Goal: Information Seeking & Learning: Learn about a topic

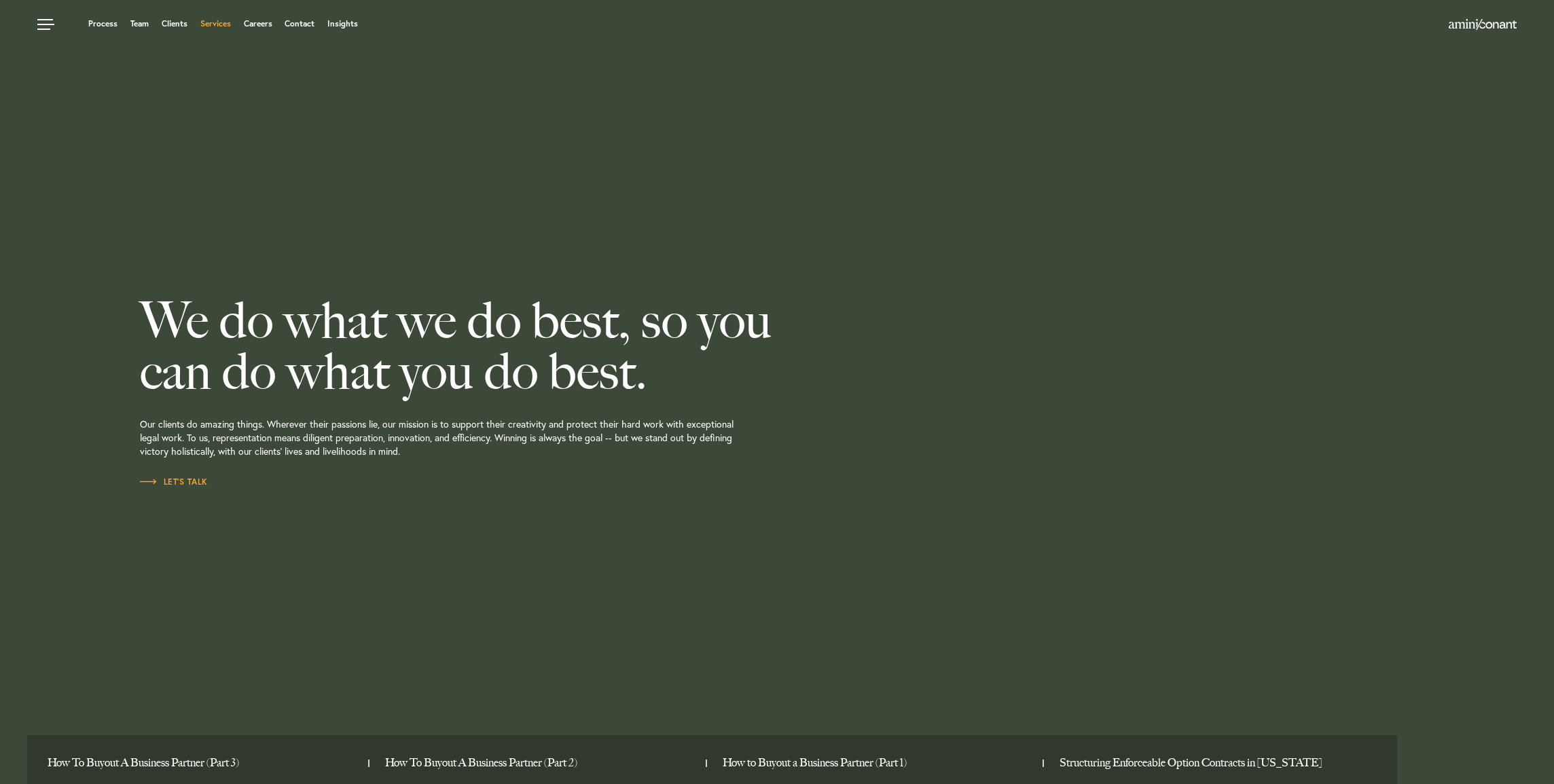
click at [219, 22] on link "Services" at bounding box center [215, 24] width 31 height 8
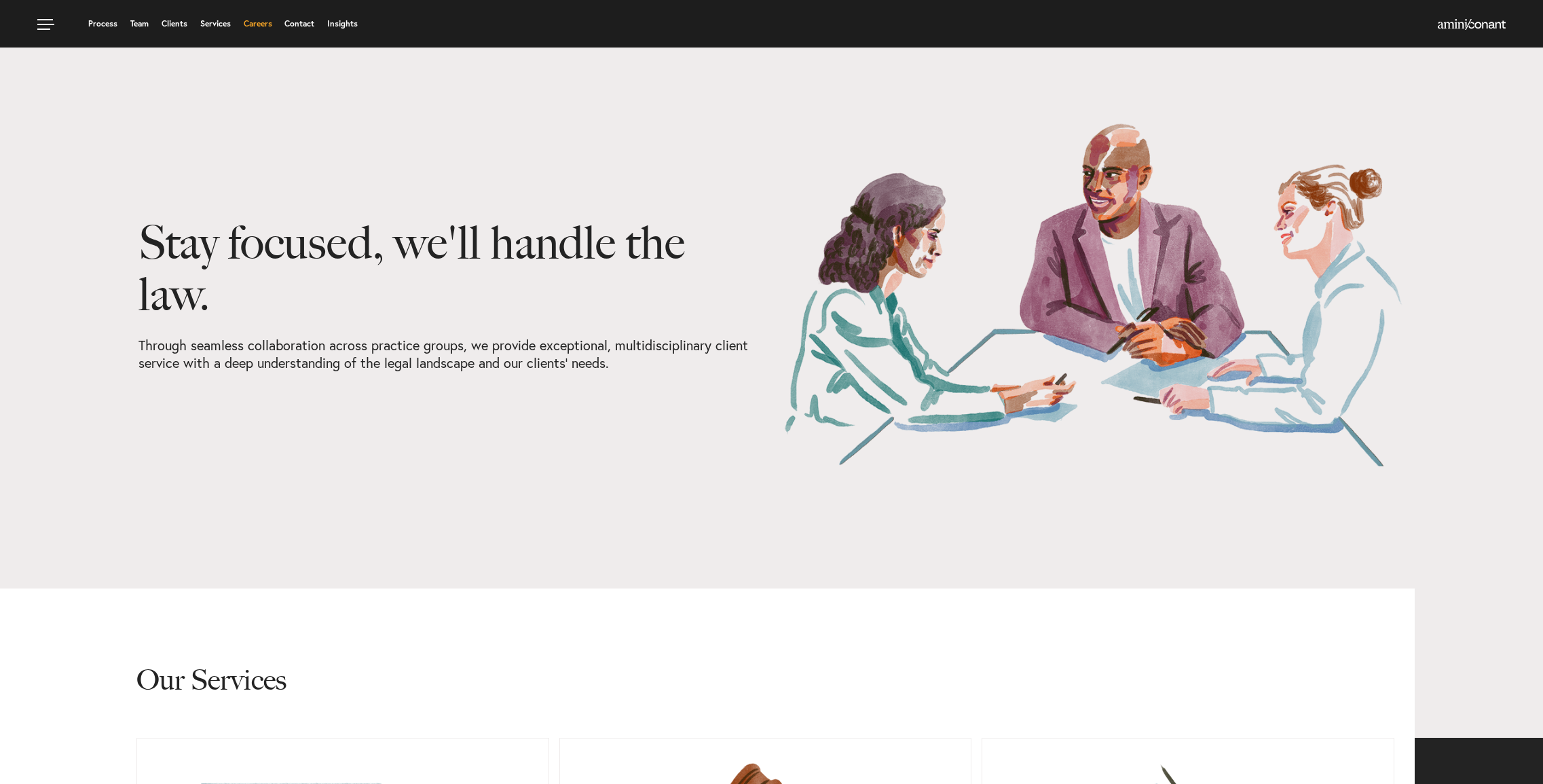
click at [263, 24] on link "Careers" at bounding box center [259, 24] width 29 height 8
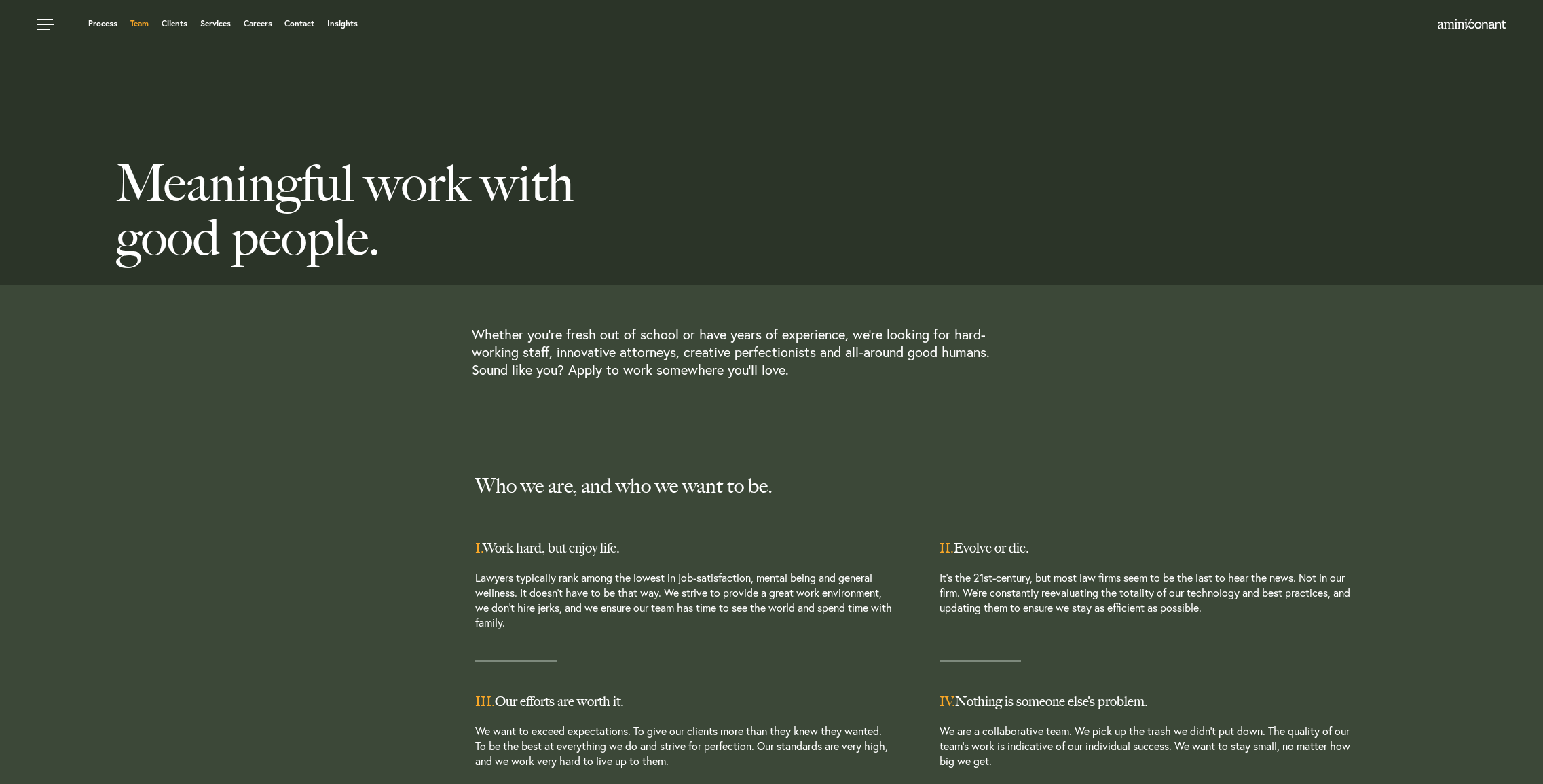
click at [135, 25] on link "Team" at bounding box center [139, 24] width 18 height 8
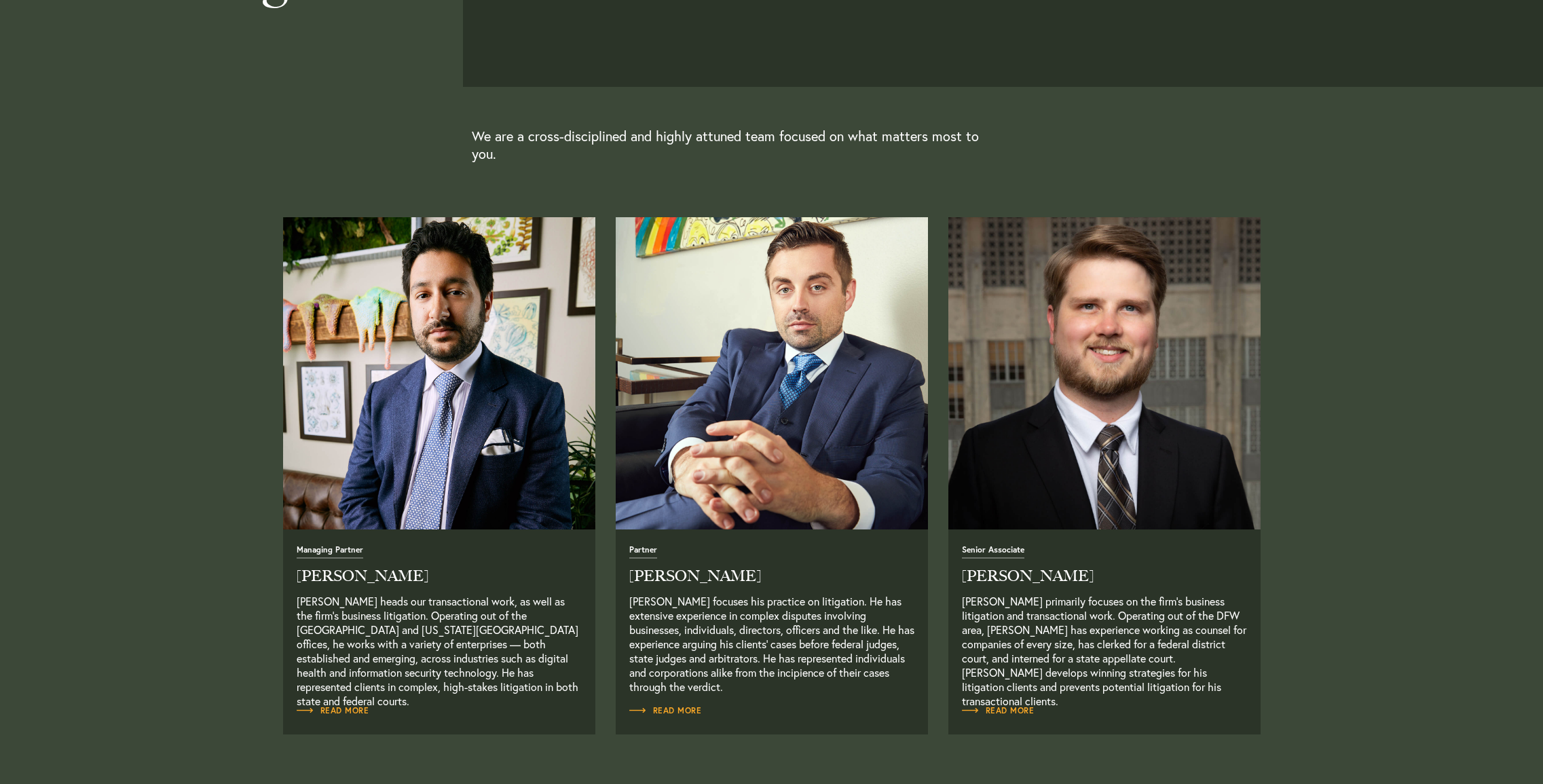
scroll to position [430, 0]
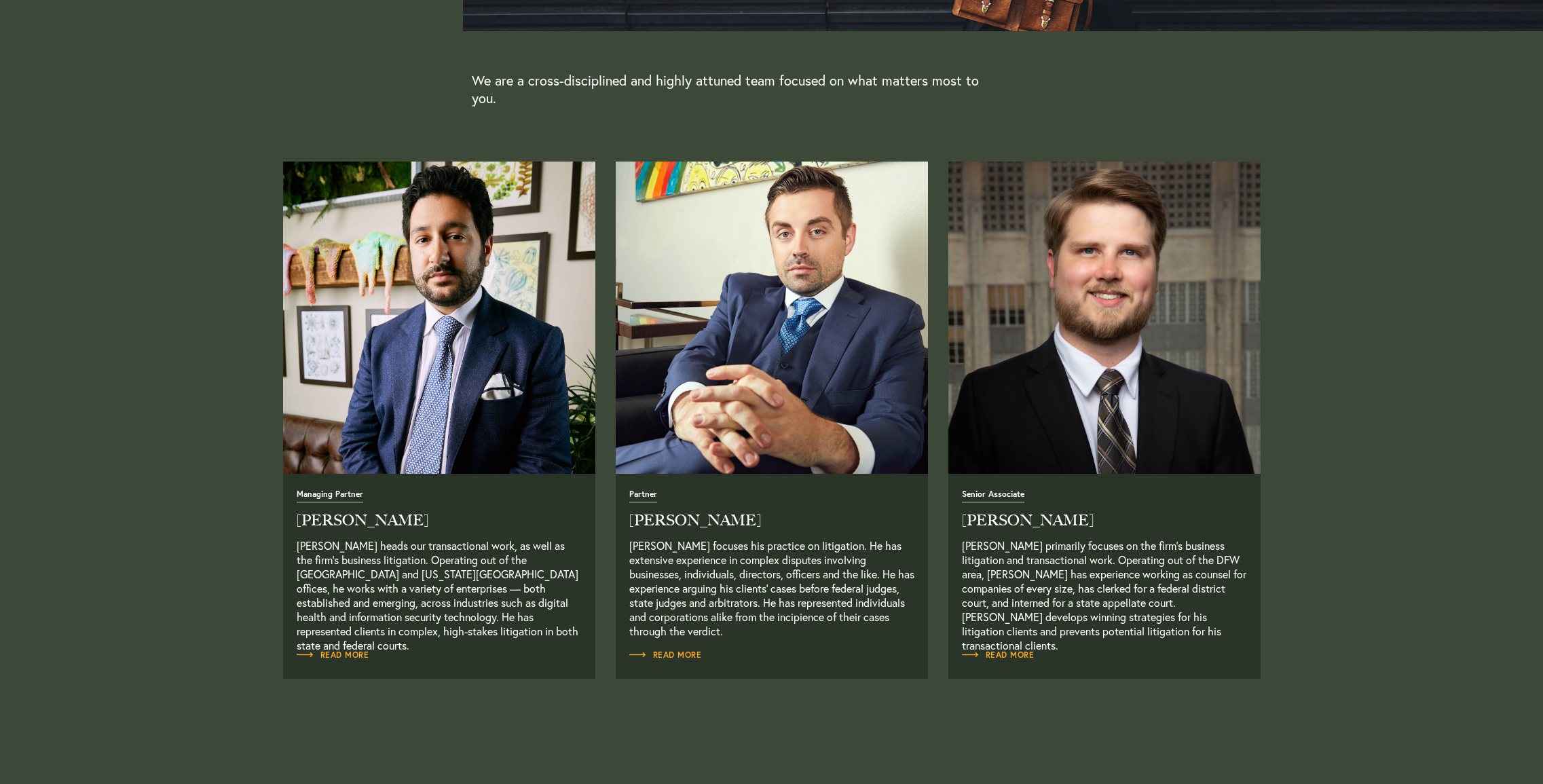
click at [1085, 432] on img "Read Full Bio" at bounding box center [1104, 317] width 328 height 328
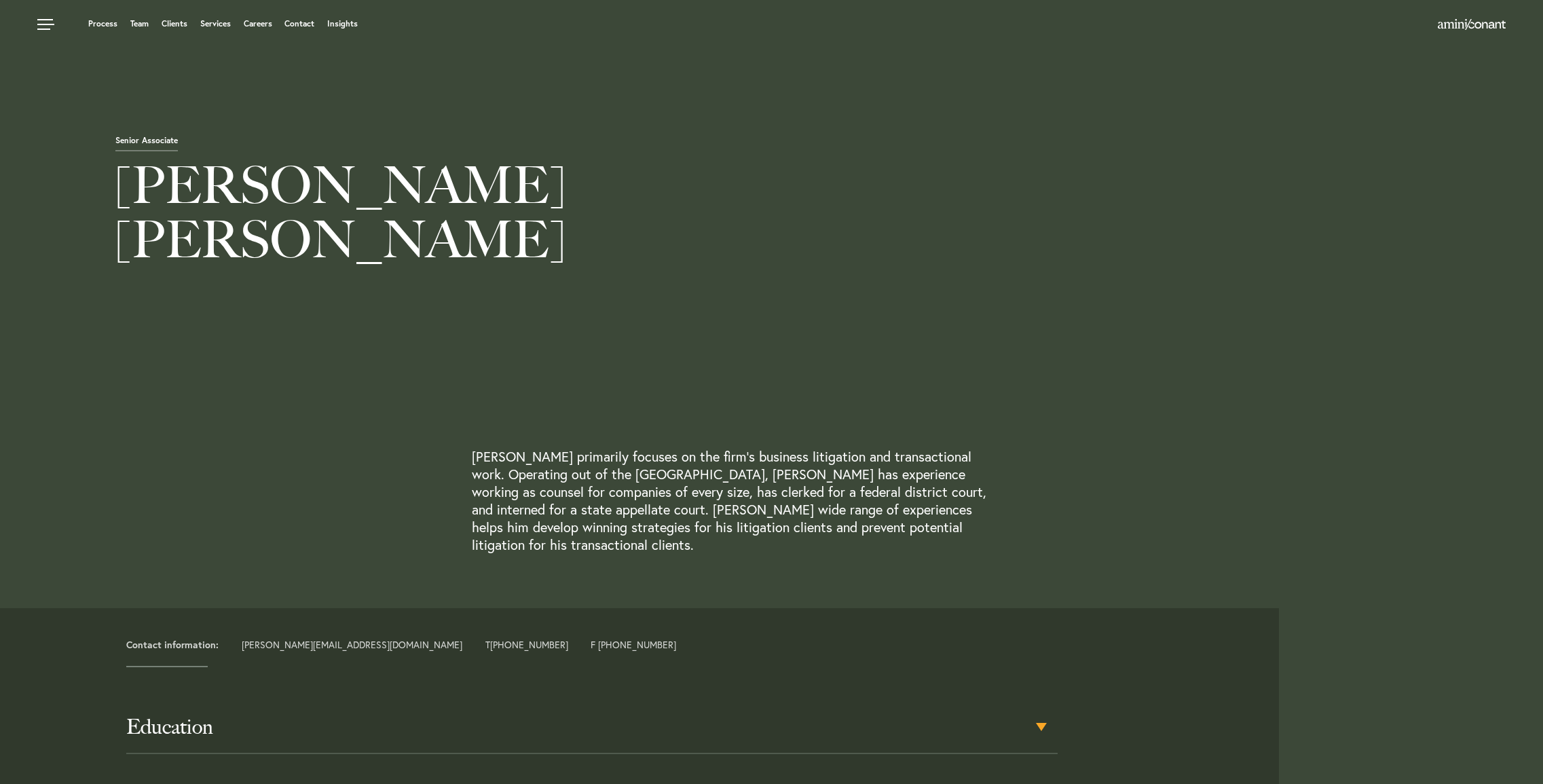
scroll to position [285, 0]
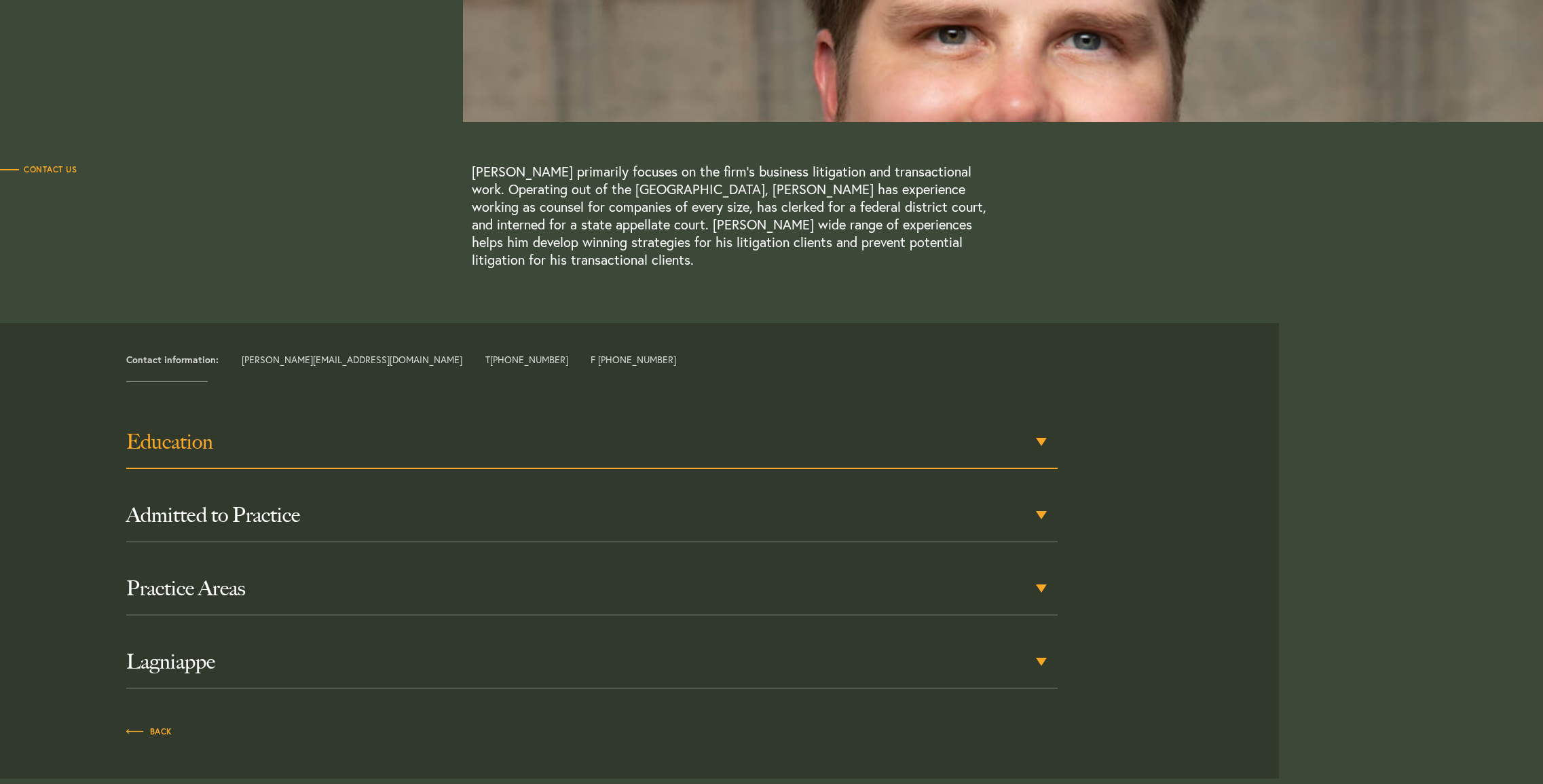
click at [449, 442] on h3 "Education" at bounding box center [592, 441] width 932 height 24
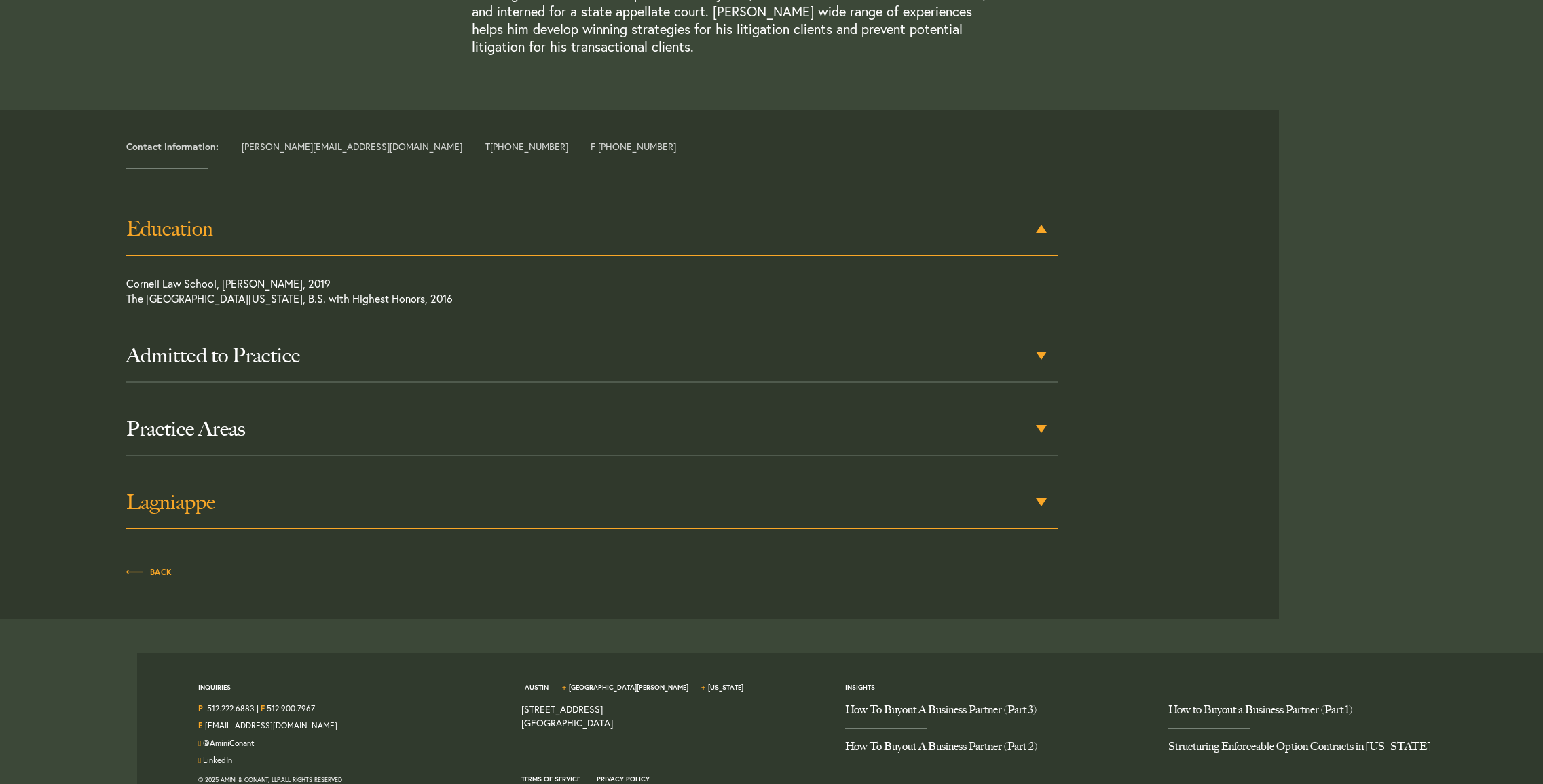
scroll to position [505, 0]
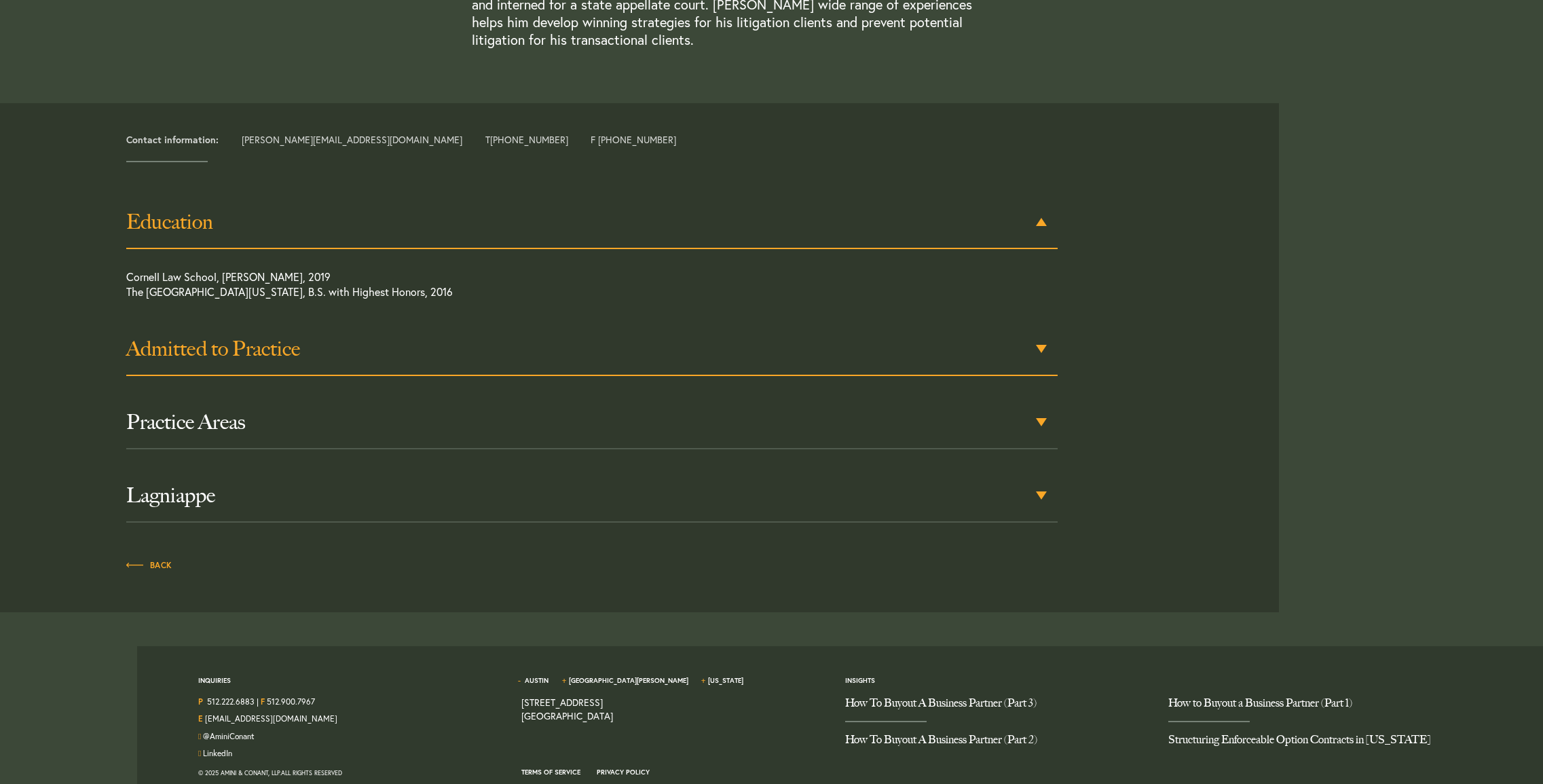
click at [572, 354] on h3 "Admitted to Practice" at bounding box center [592, 348] width 932 height 24
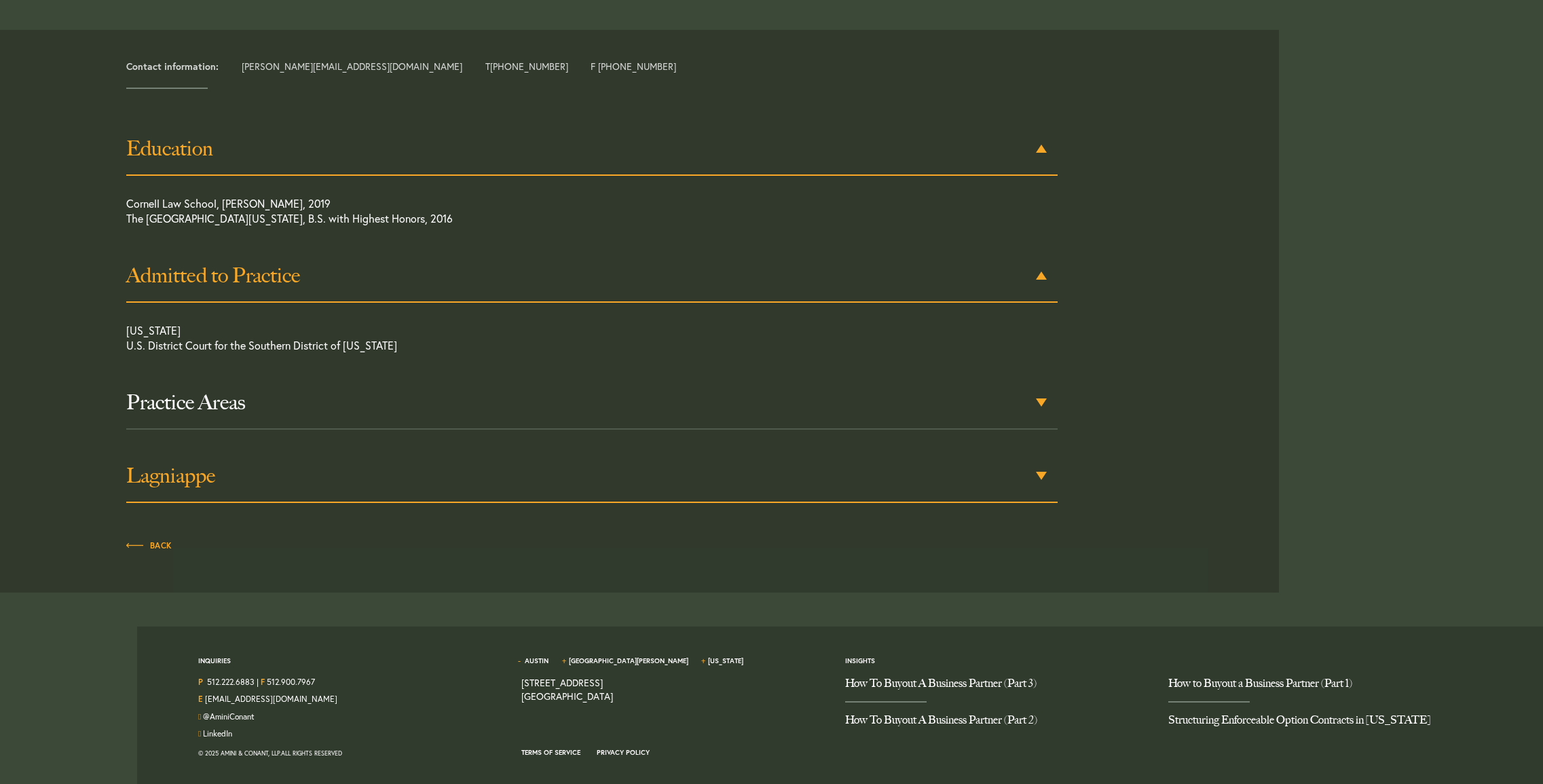
scroll to position [582, 0]
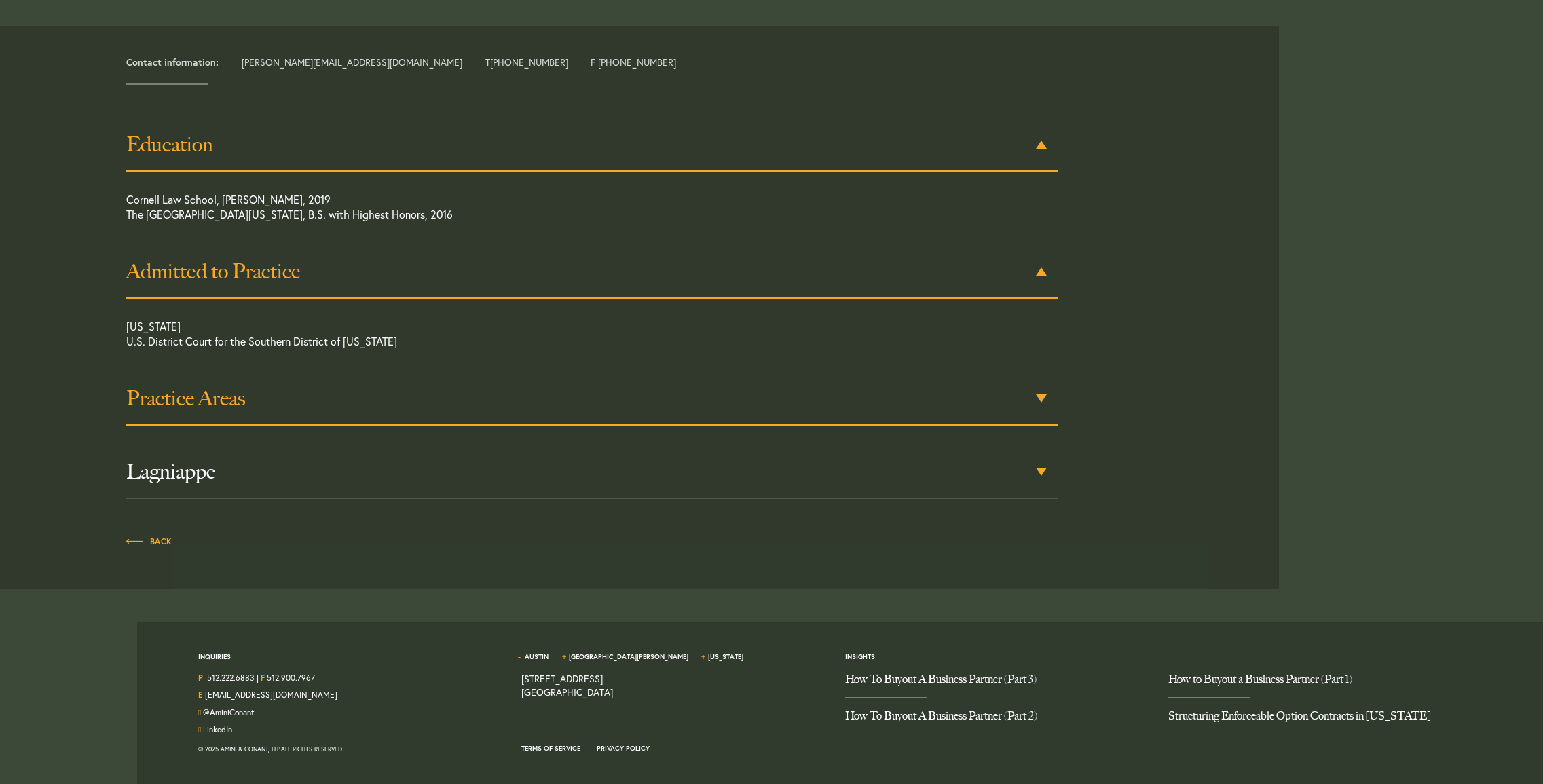
click at [604, 416] on div "Practice Areas" at bounding box center [592, 399] width 932 height 53
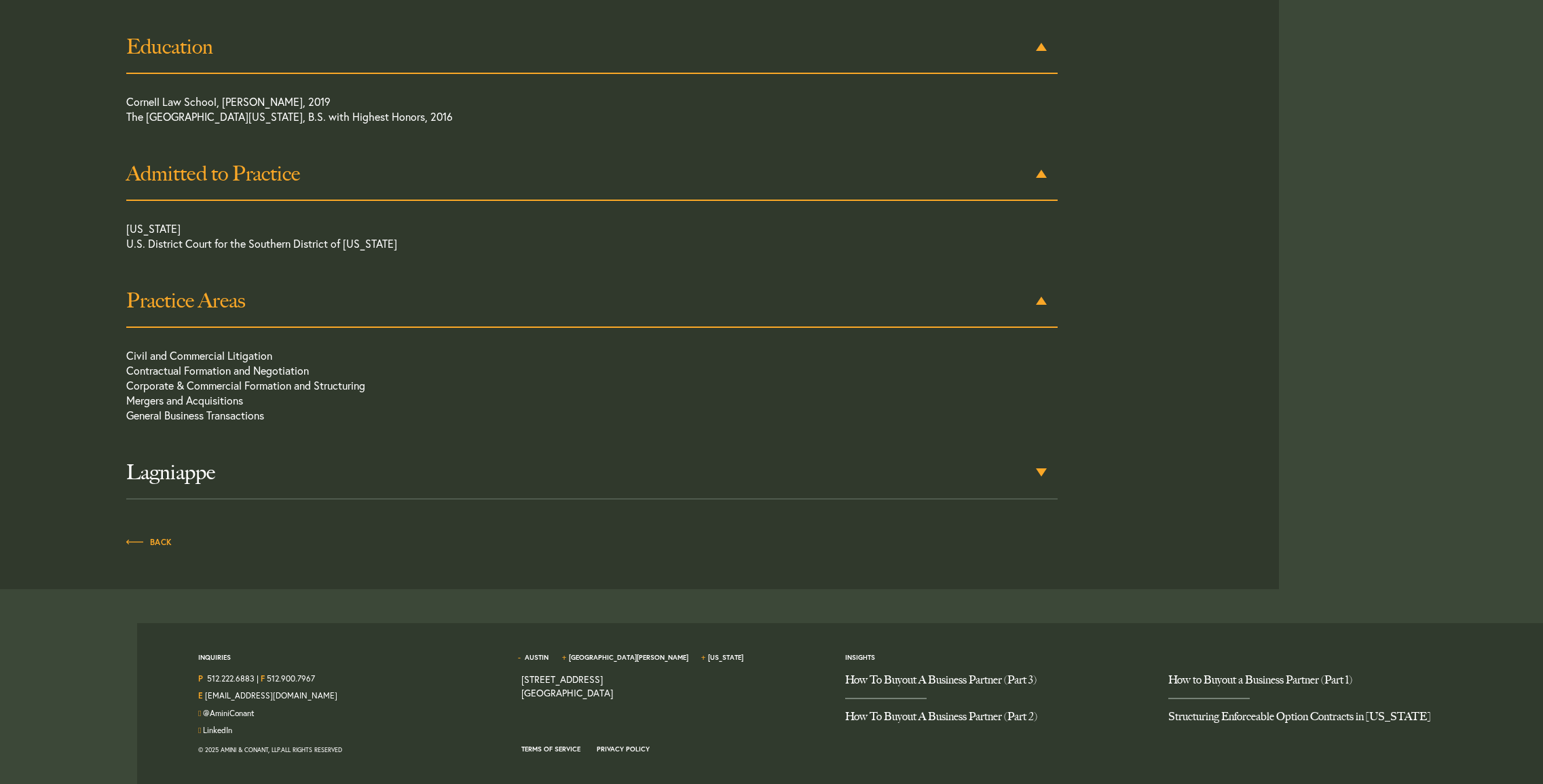
drag, startPoint x: 544, startPoint y: 486, endPoint x: 535, endPoint y: 489, distance: 9.5
click at [544, 486] on div "Lagniappe" at bounding box center [592, 473] width 932 height 53
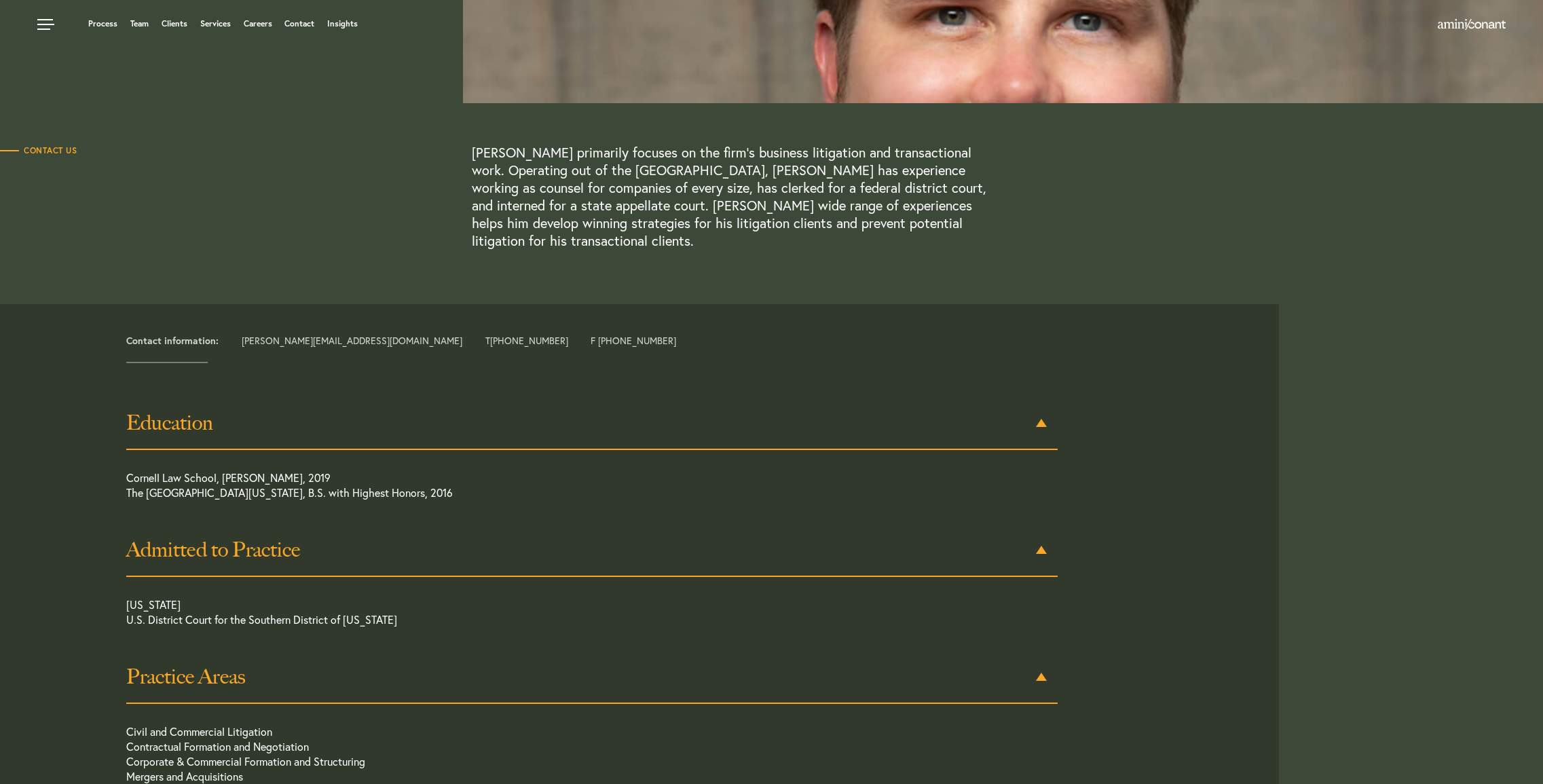
scroll to position [0, 0]
